Goal: Information Seeking & Learning: Compare options

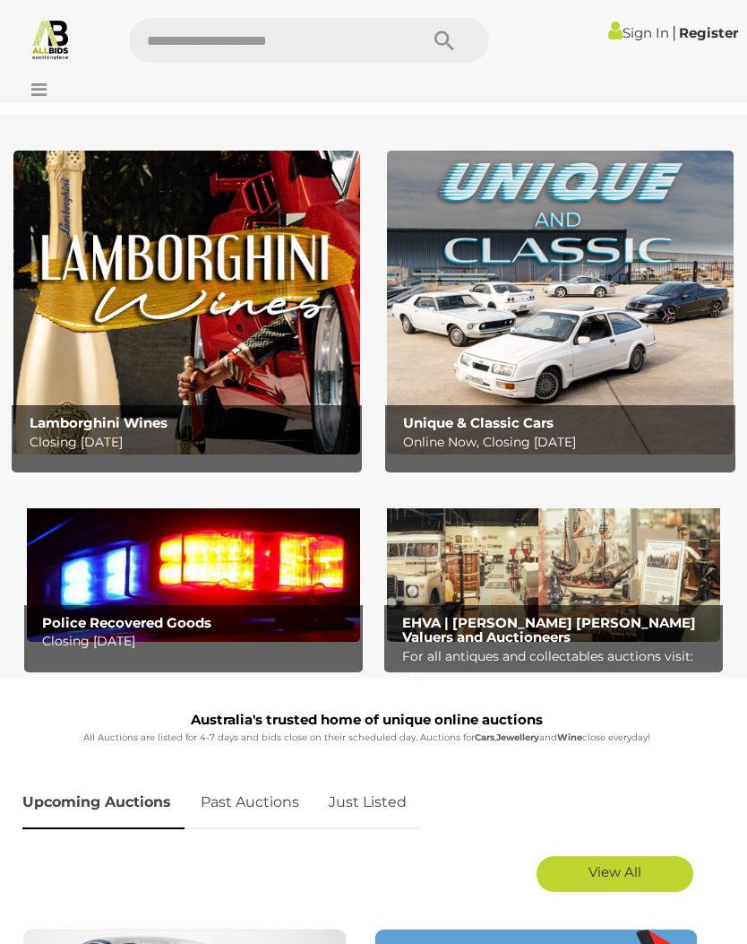
click at [43, 81] on icon at bounding box center [34, 90] width 24 height 18
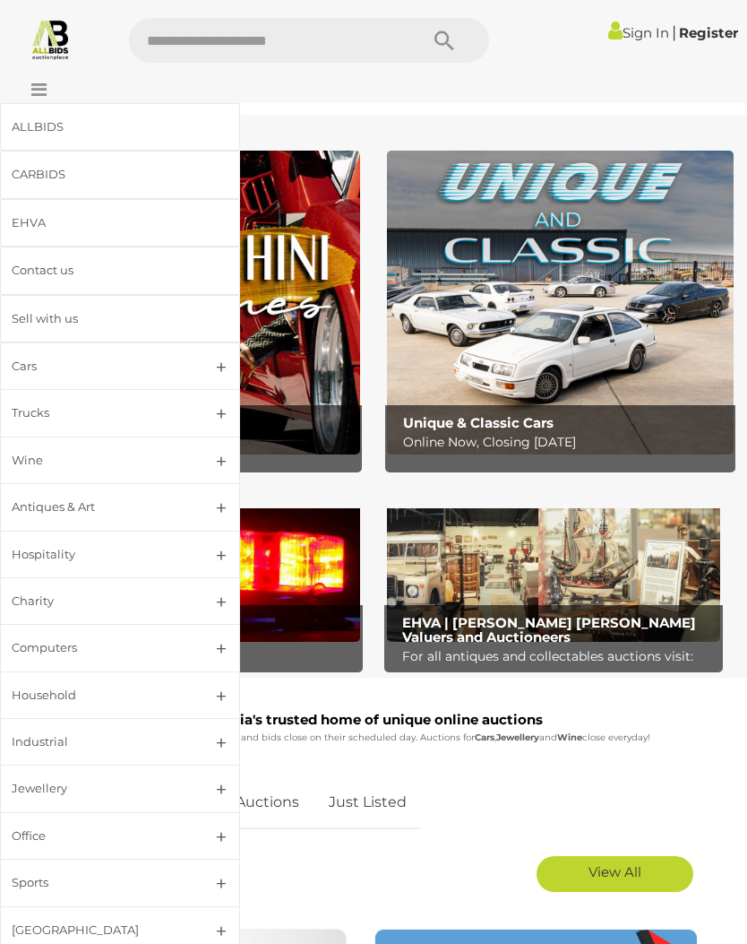
click at [80, 695] on div "Household" at bounding box center [99, 695] width 174 height 21
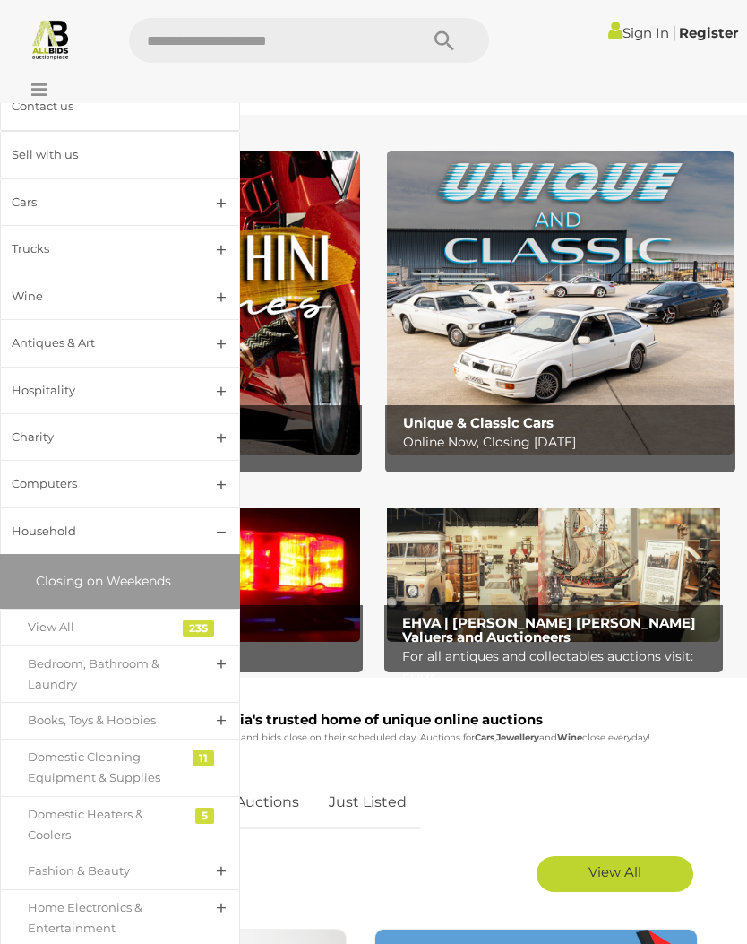
click at [60, 626] on div "View All" at bounding box center [107, 627] width 158 height 21
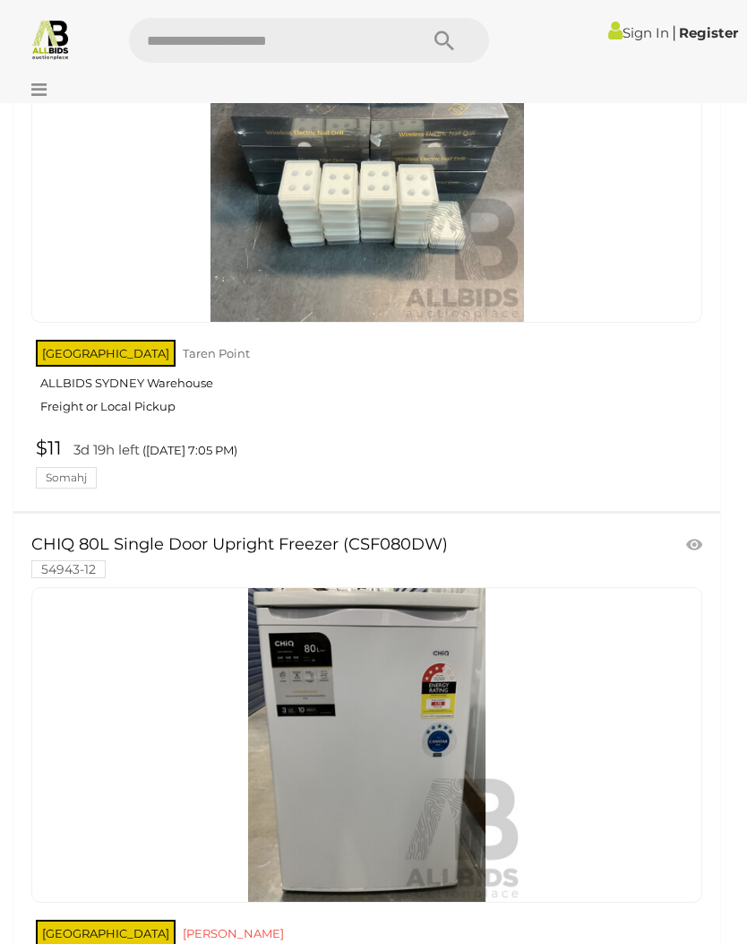
scroll to position [17259, 0]
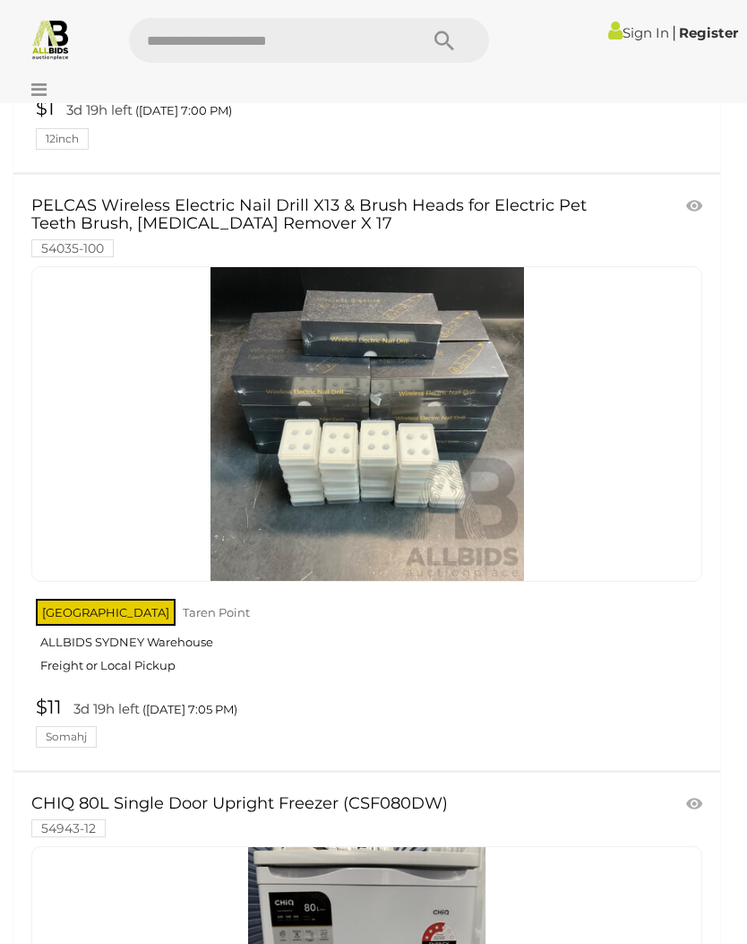
click at [47, 90] on icon at bounding box center [34, 90] width 24 height 18
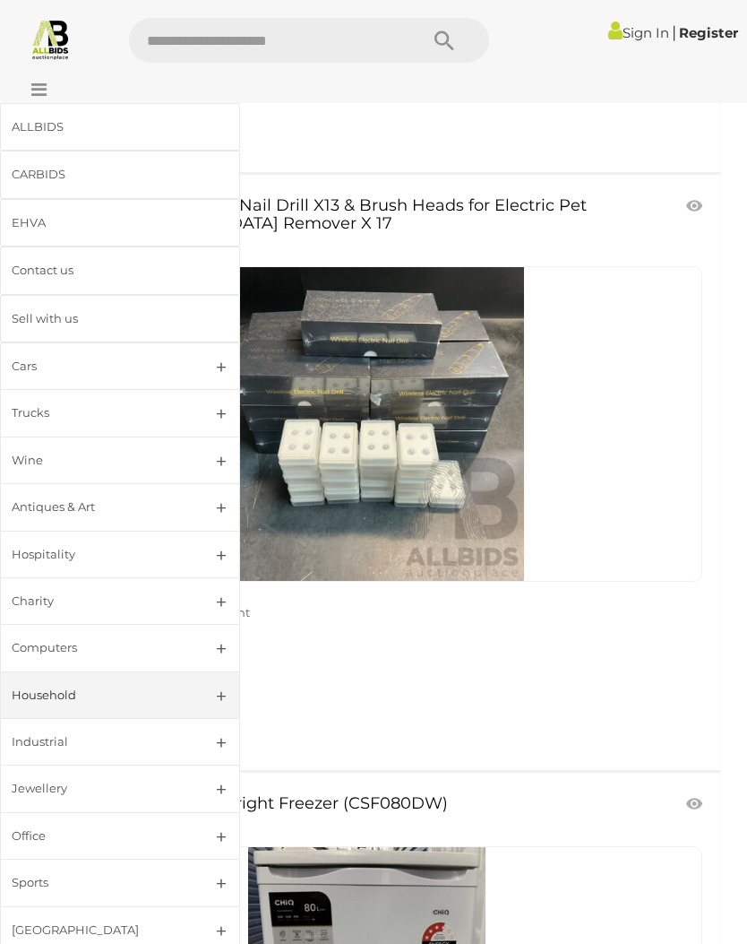
click at [220, 696] on link "Household" at bounding box center [120, 694] width 240 height 47
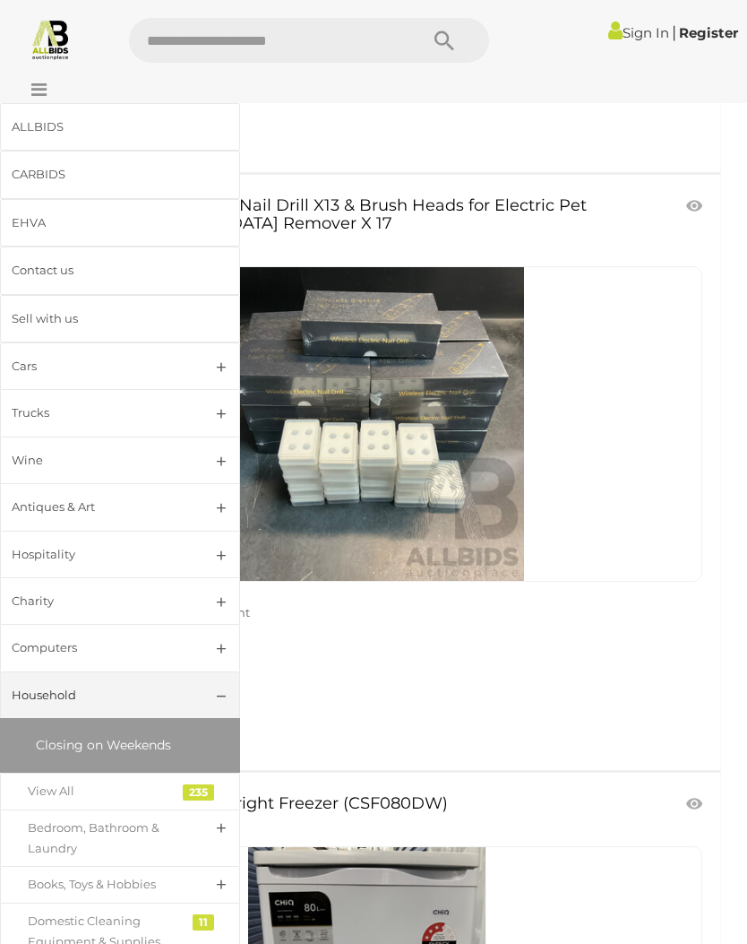
click at [110, 782] on div "View All" at bounding box center [107, 791] width 158 height 21
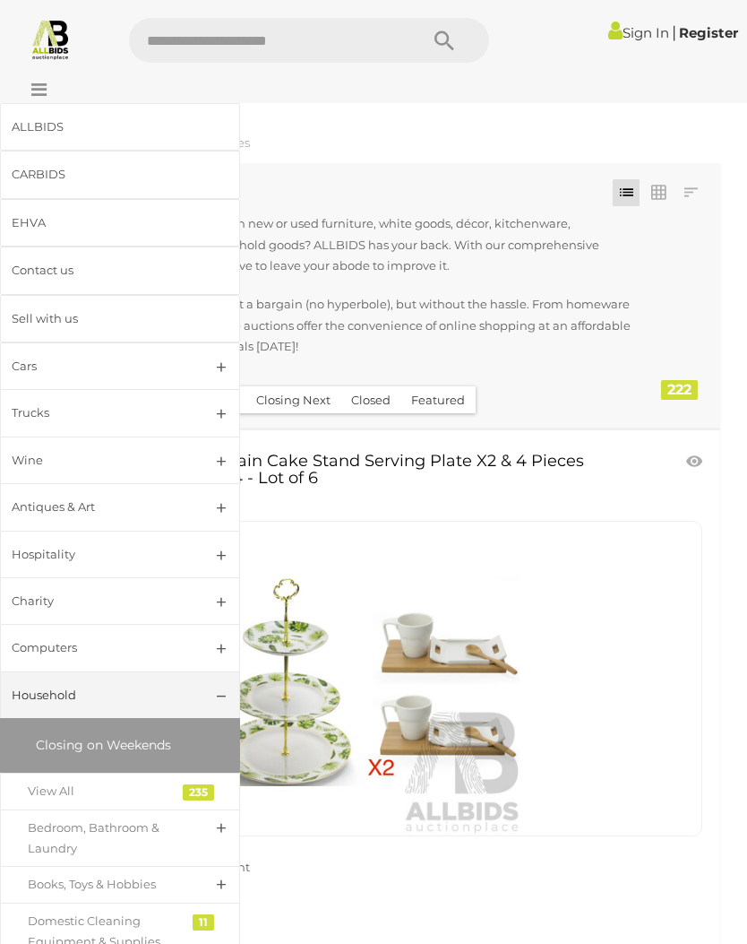
click at [489, 555] on link at bounding box center [366, 678] width 671 height 315
click at [567, 339] on p "It gets better: you can buy them all at a bargain (no hyperbole), but without t…" at bounding box center [332, 325] width 610 height 63
click at [40, 81] on icon at bounding box center [34, 90] width 24 height 18
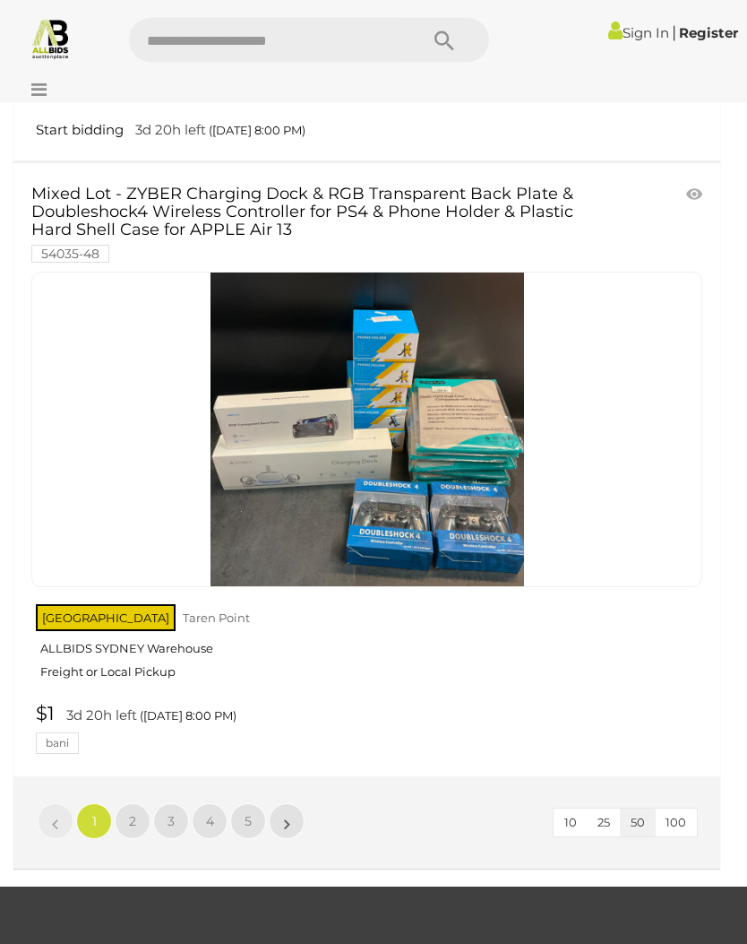
scroll to position [28440, 0]
click at [298, 803] on link "»" at bounding box center [287, 821] width 36 height 36
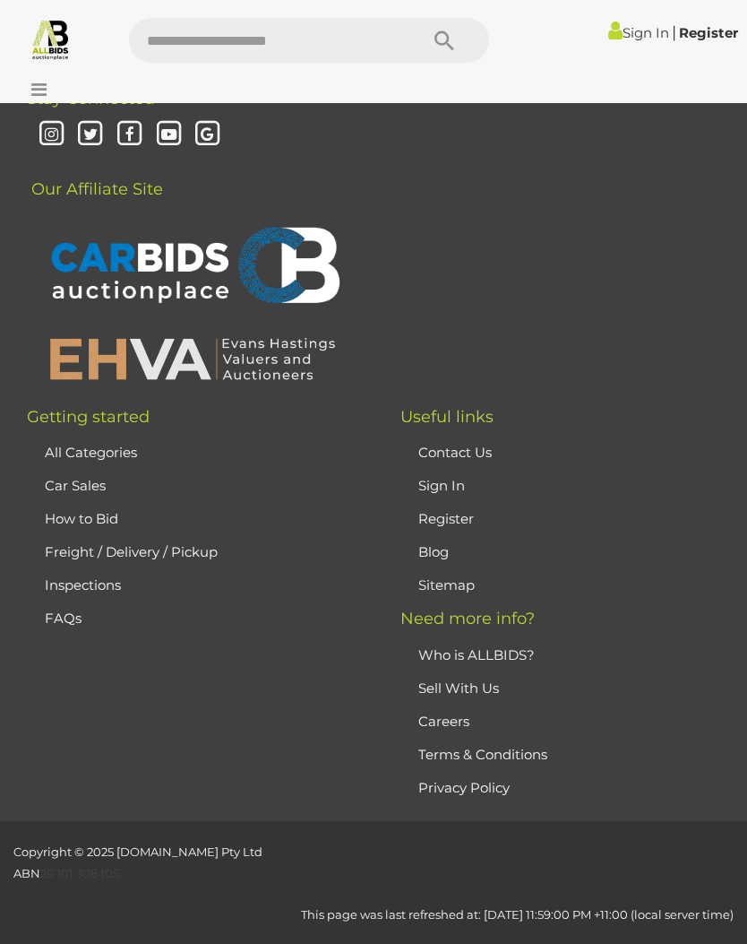
scroll to position [245, 0]
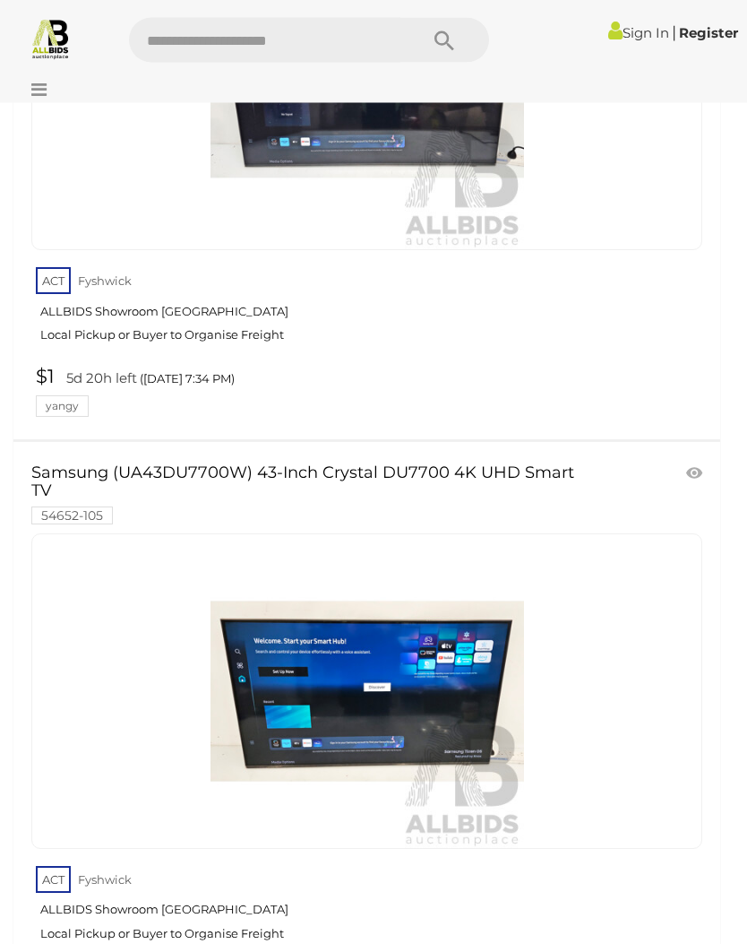
scroll to position [10935, 0]
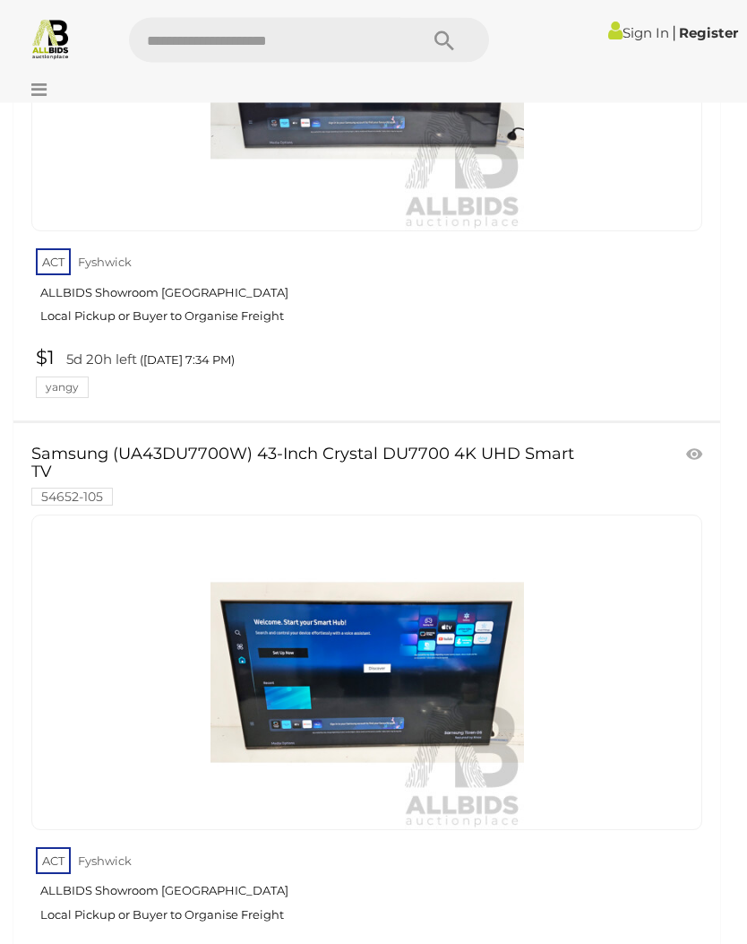
click at [571, 446] on link "Samsung (UA43DU7700W) 43-Inch Crystal DU7700 4K UHD Smart TV 54652-105" at bounding box center [313, 475] width 564 height 58
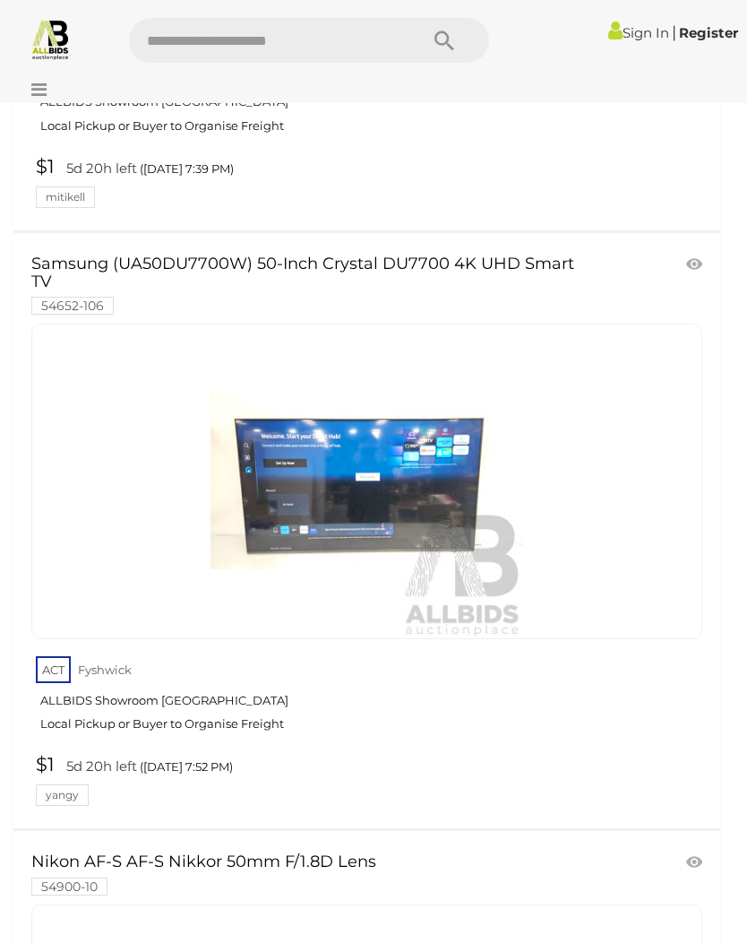
scroll to position [11689, 0]
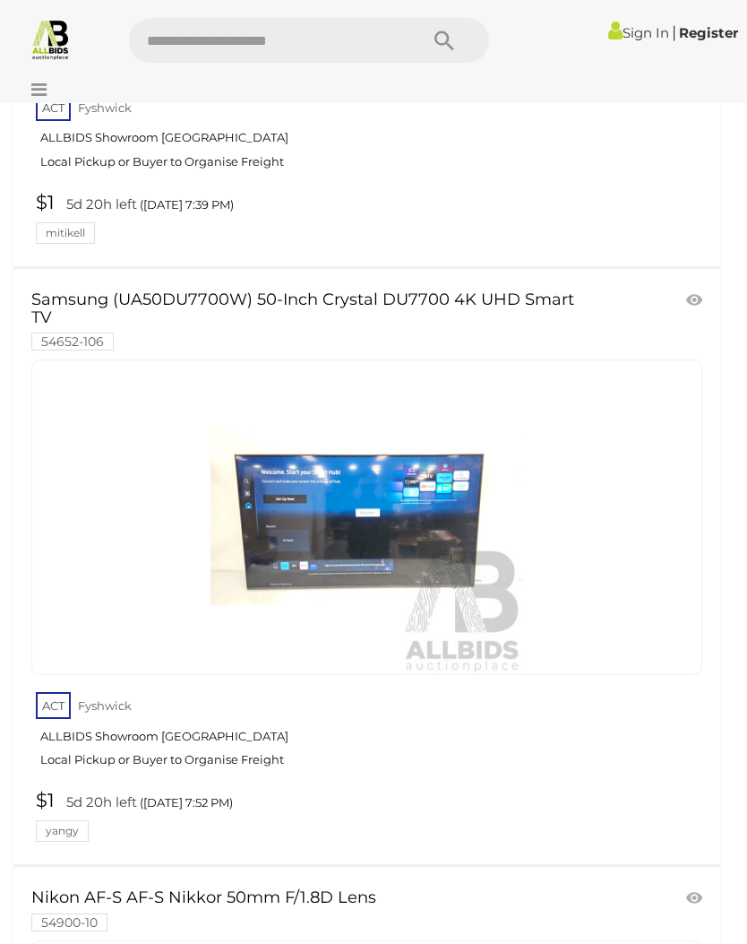
click at [442, 385] on img at bounding box center [368, 517] width 314 height 314
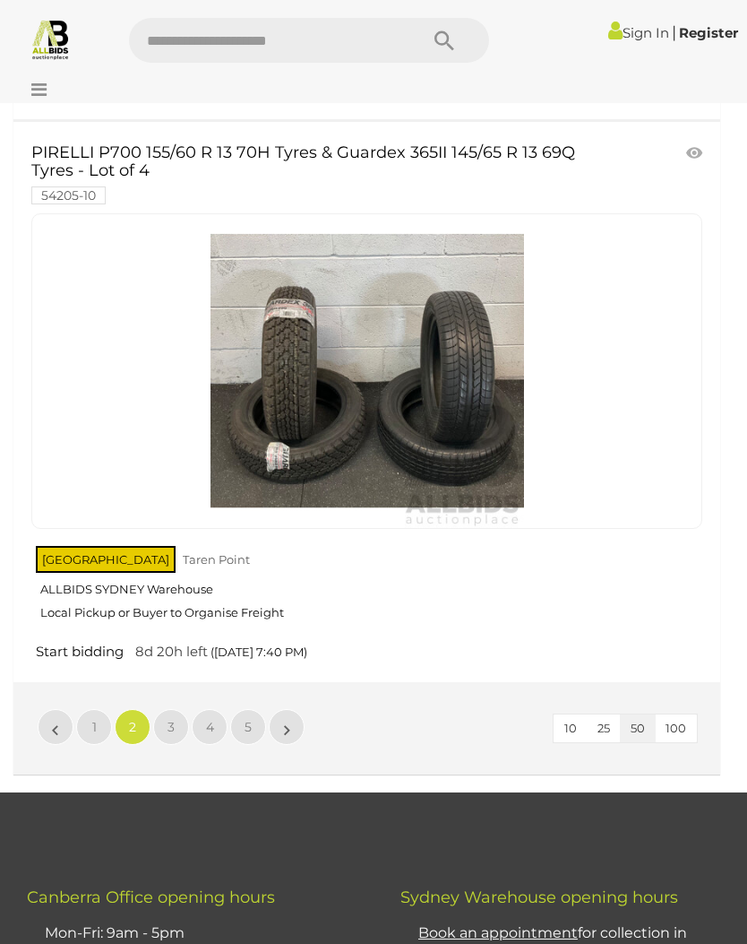
scroll to position [28607, 0]
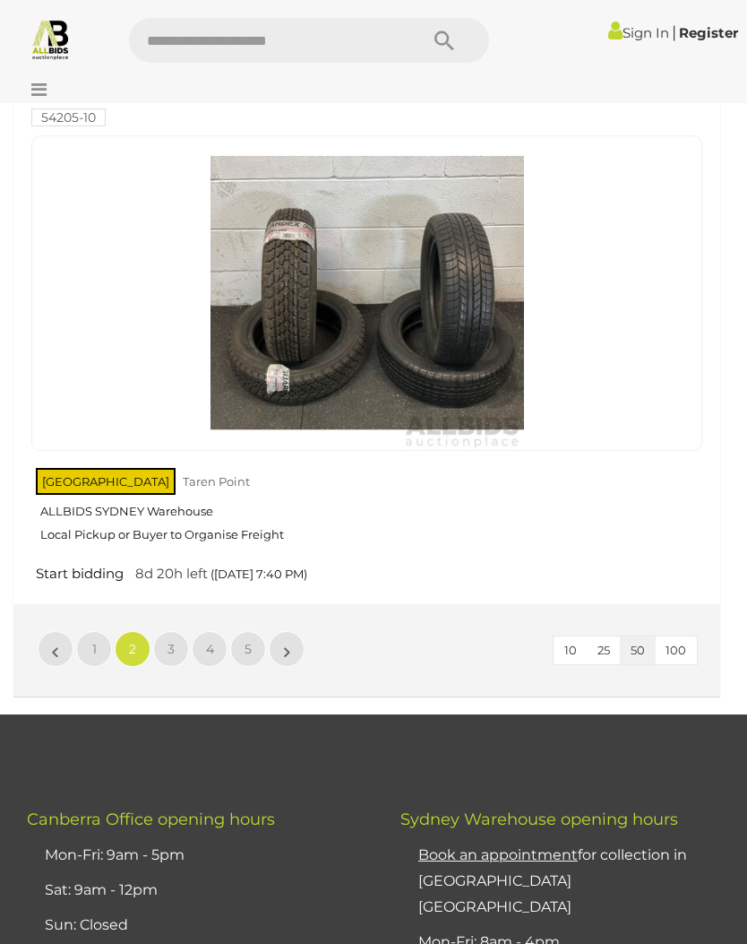
click at [298, 631] on link "»" at bounding box center [287, 649] width 36 height 36
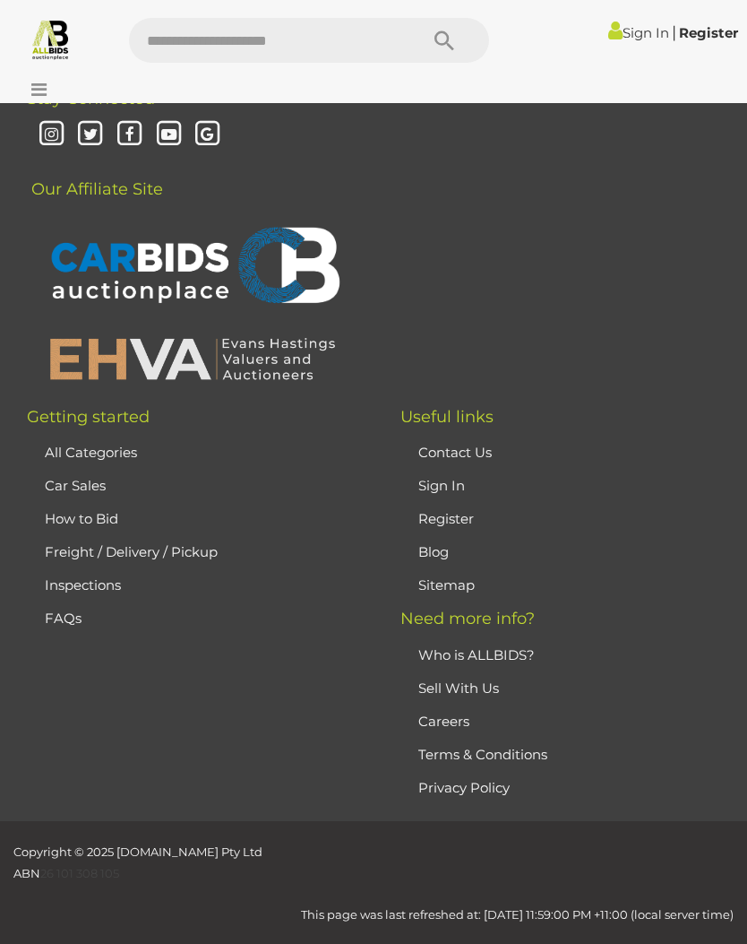
scroll to position [245, 0]
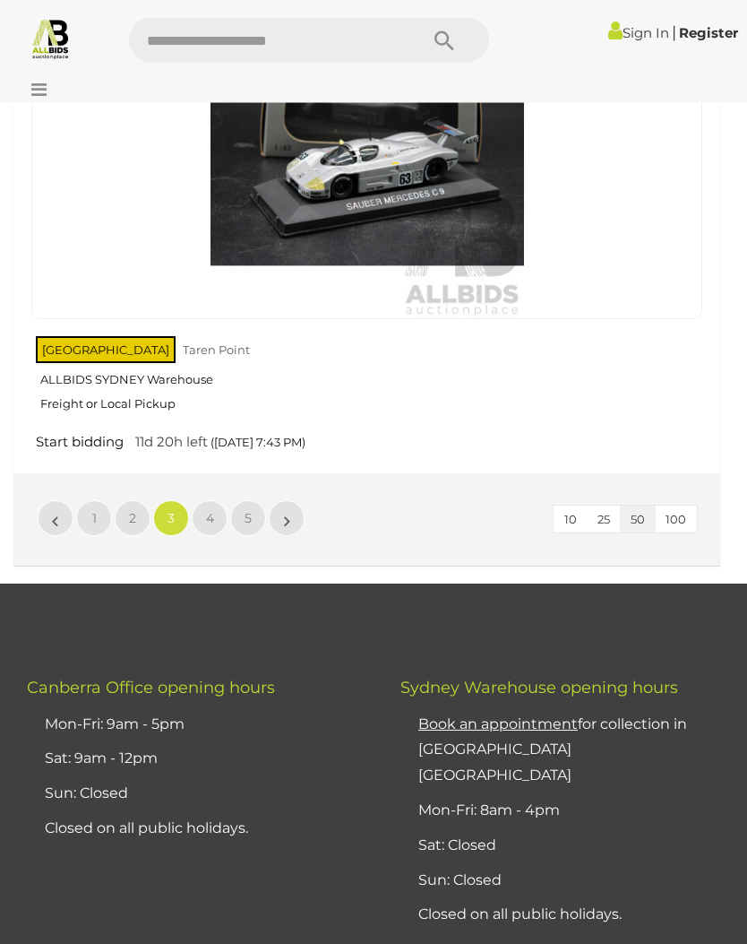
scroll to position [27734, 0]
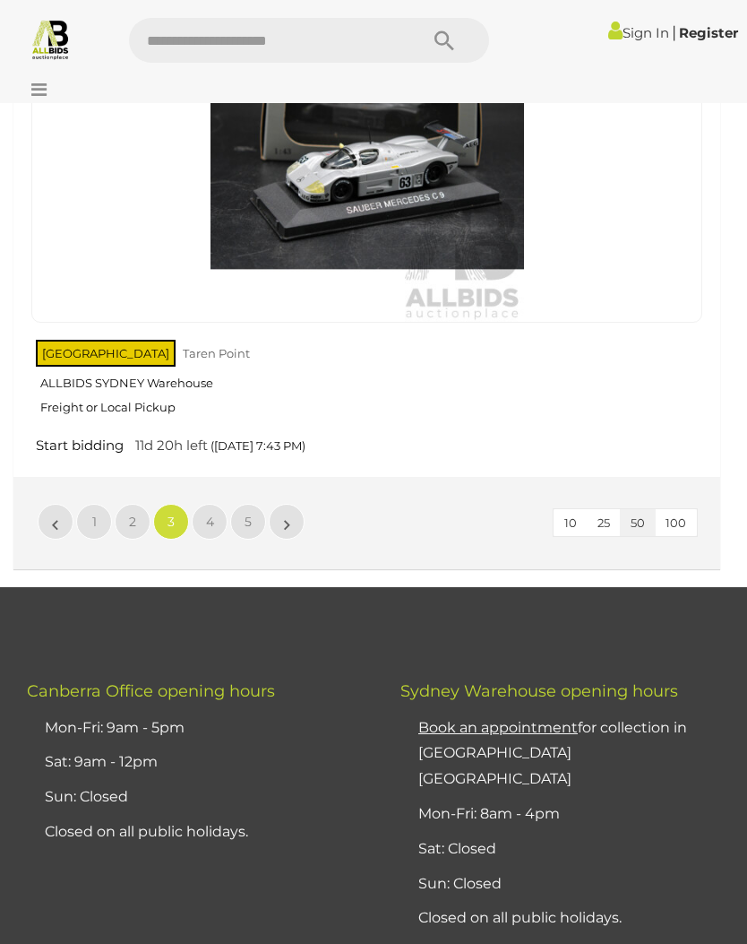
click at [296, 504] on link "»" at bounding box center [287, 522] width 36 height 36
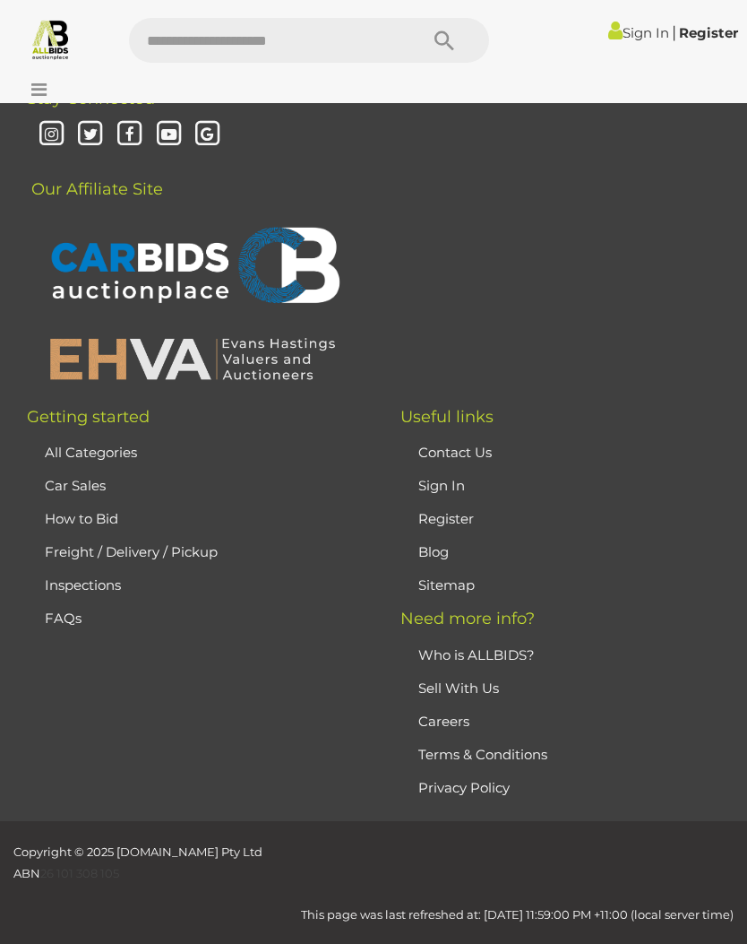
scroll to position [245, 0]
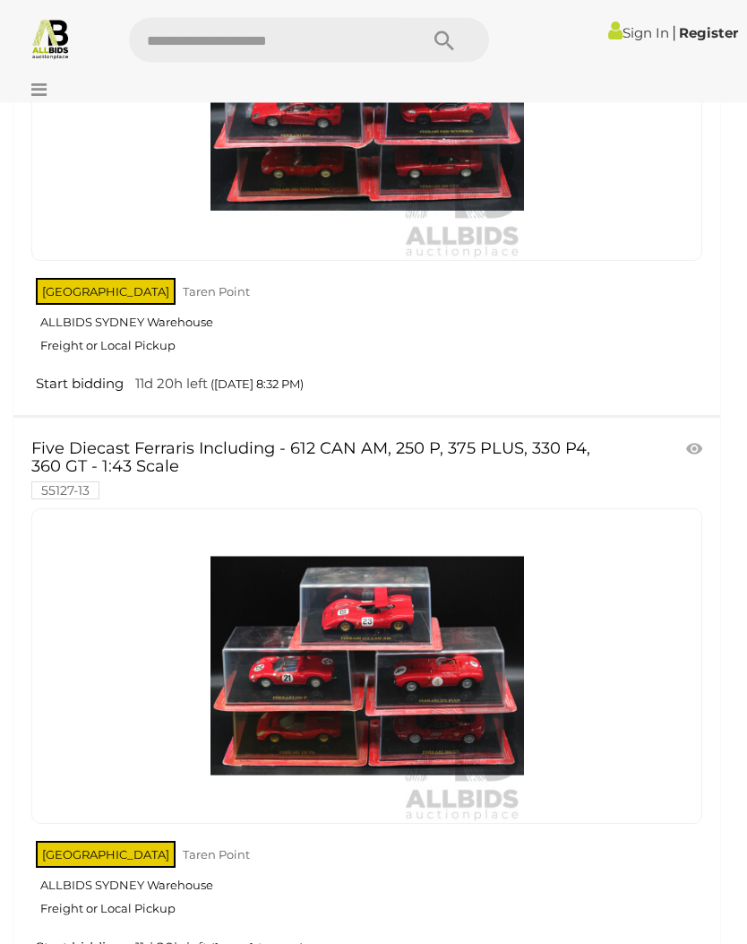
scroll to position [27088, 0]
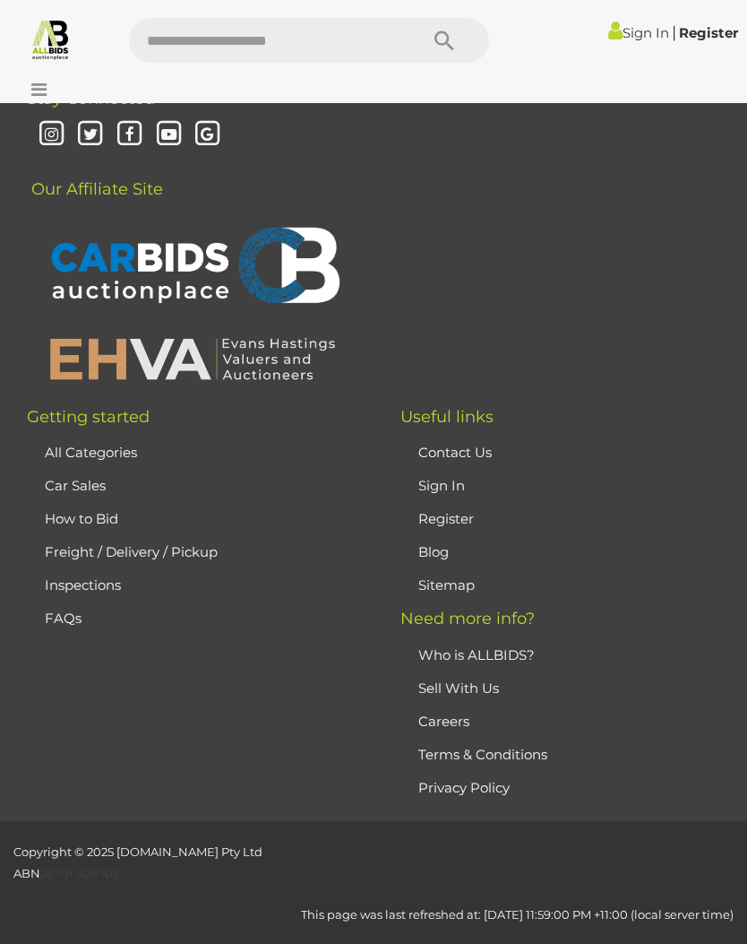
scroll to position [245, 0]
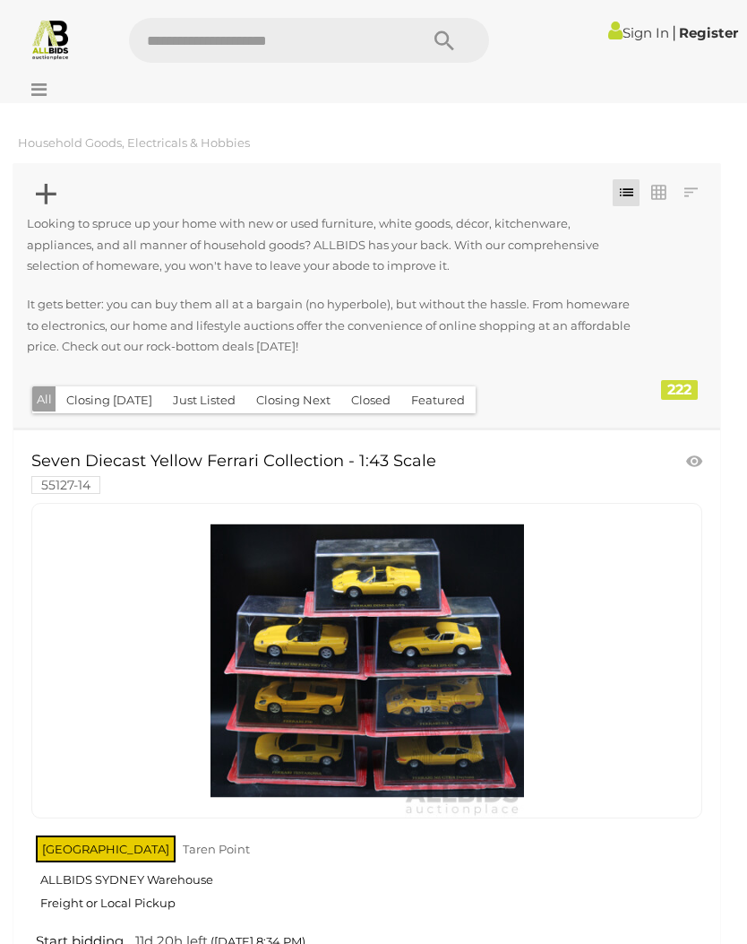
click at [42, 94] on icon at bounding box center [34, 90] width 24 height 18
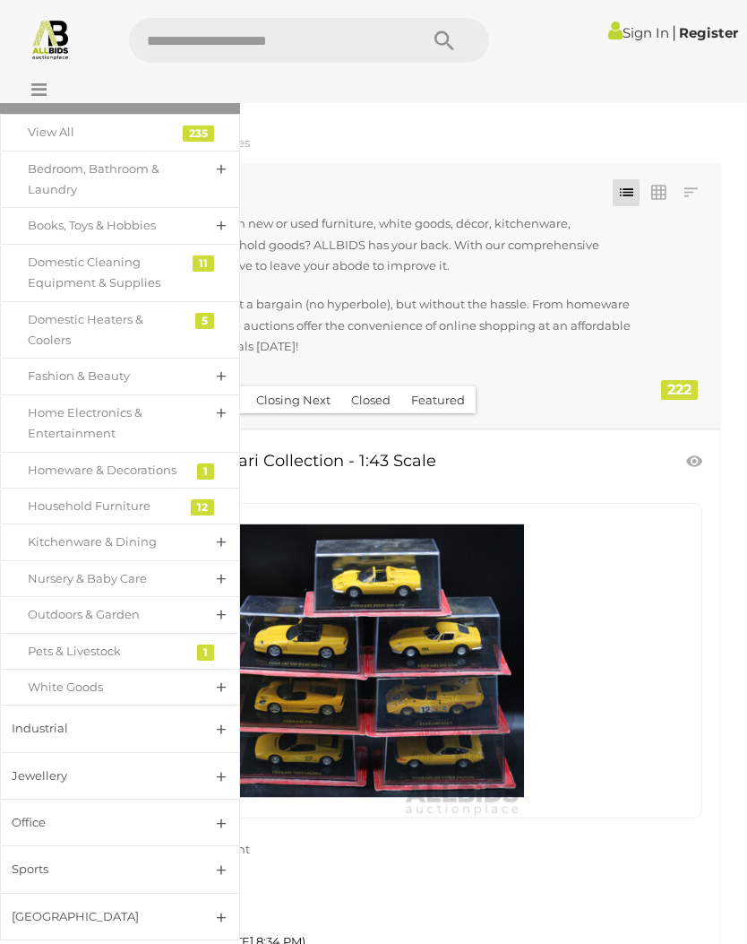
click at [229, 808] on link "Office" at bounding box center [120, 821] width 240 height 47
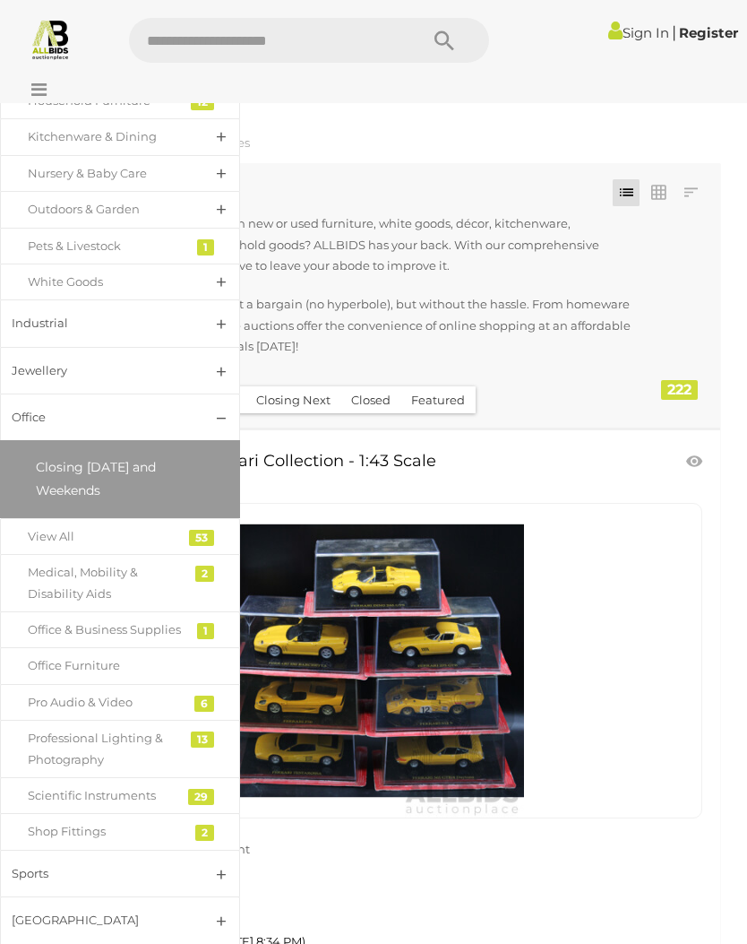
click at [148, 526] on div "View All" at bounding box center [107, 536] width 158 height 21
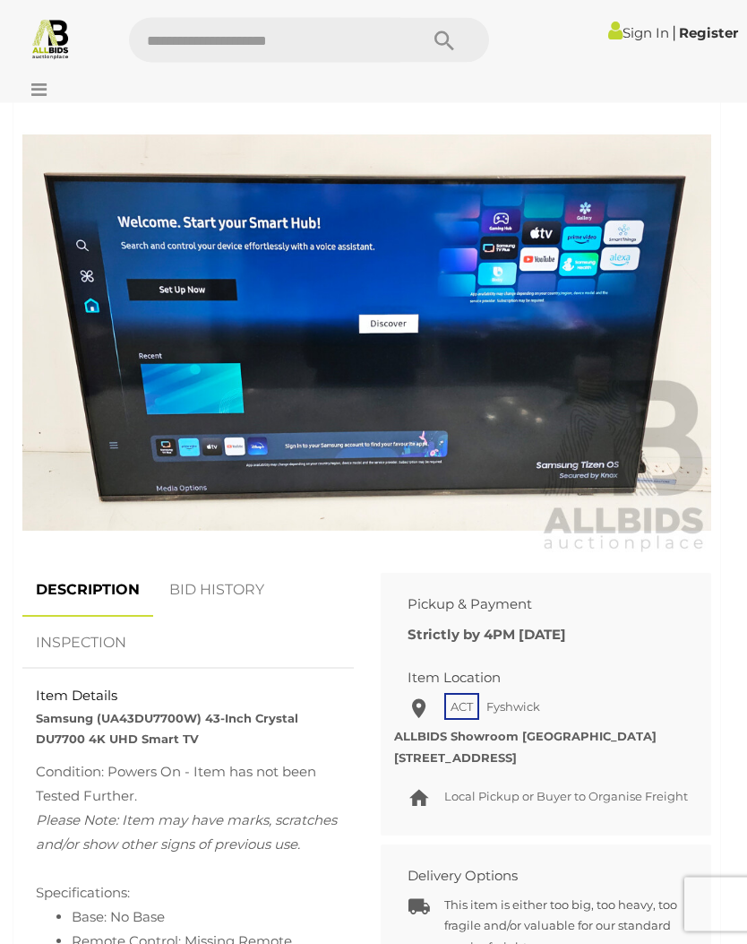
scroll to position [646, 0]
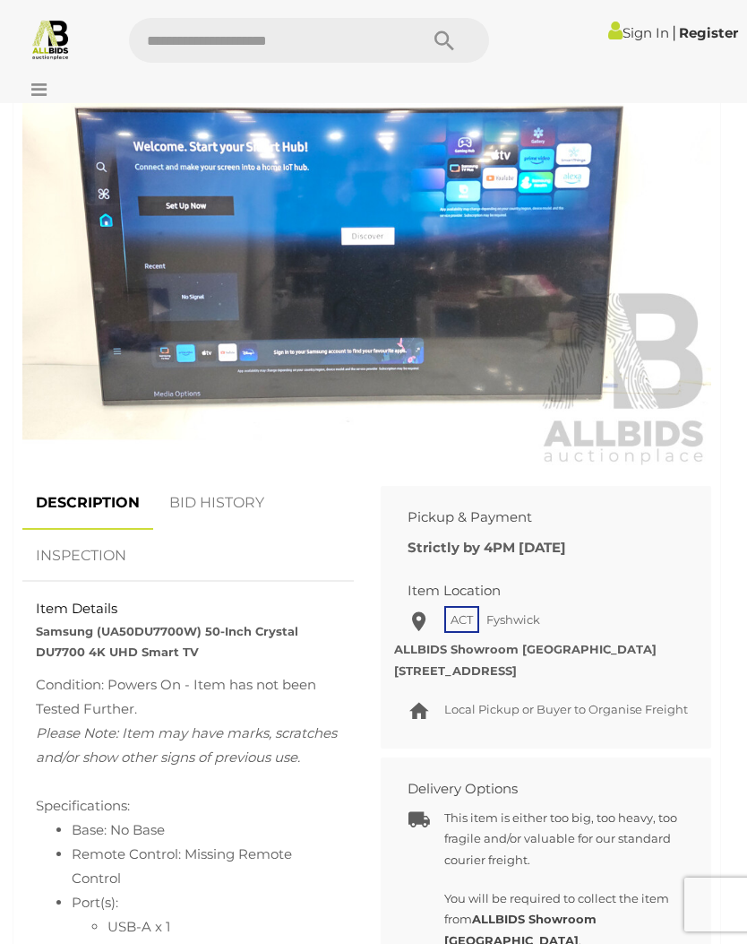
scroll to position [734, 0]
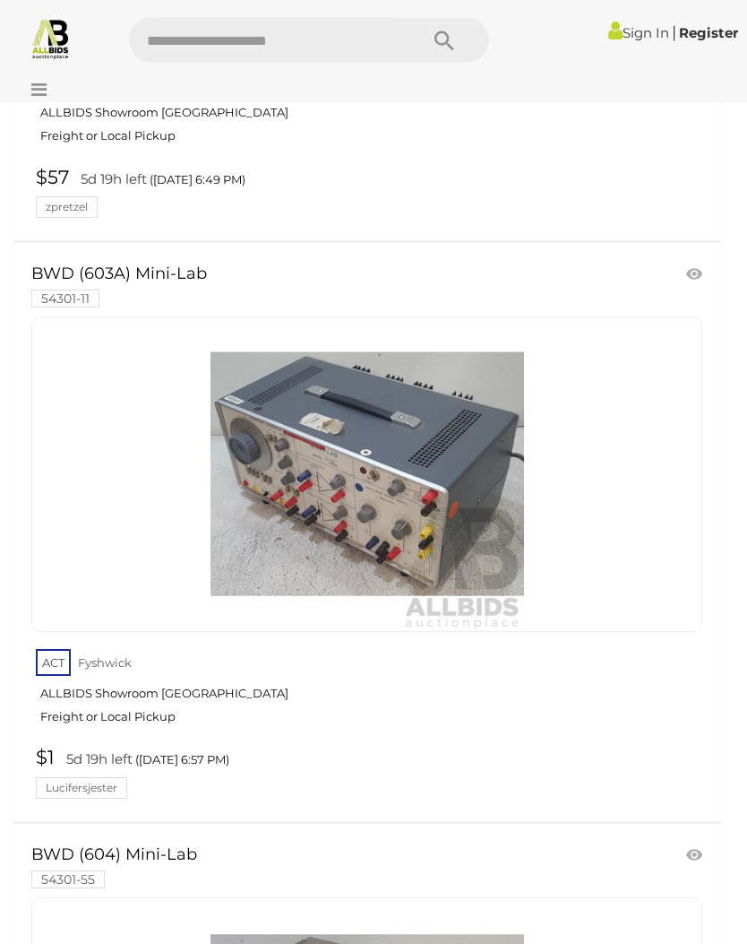
scroll to position [4735, 0]
